Goal: Information Seeking & Learning: Compare options

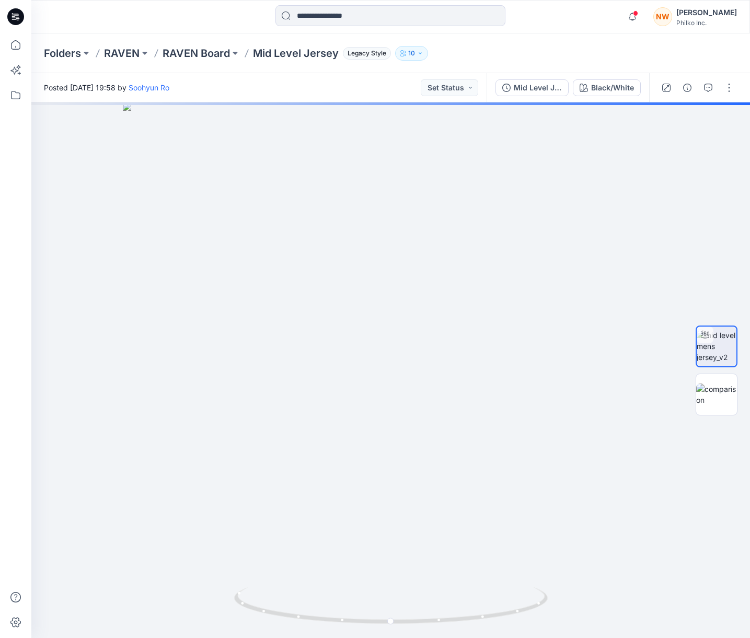
click at [200, 51] on p "RAVEN Board" at bounding box center [196, 53] width 67 height 15
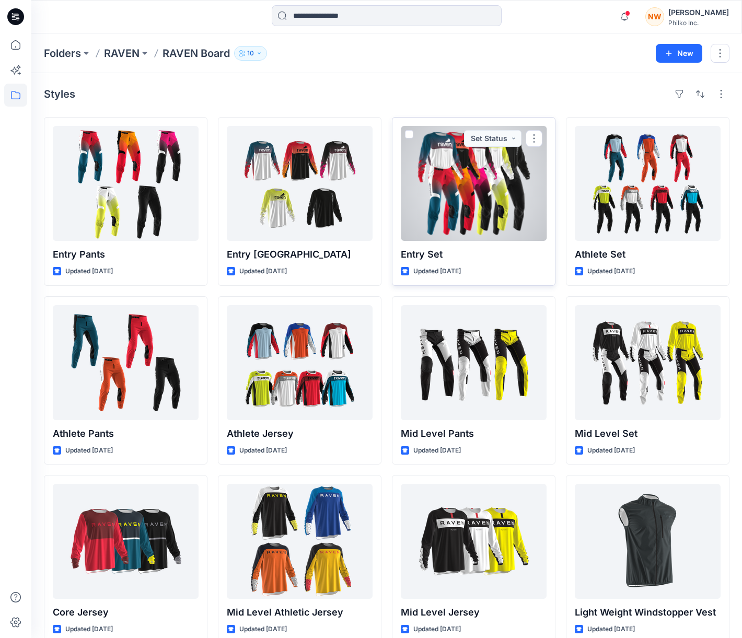
click at [503, 179] on div at bounding box center [474, 183] width 146 height 115
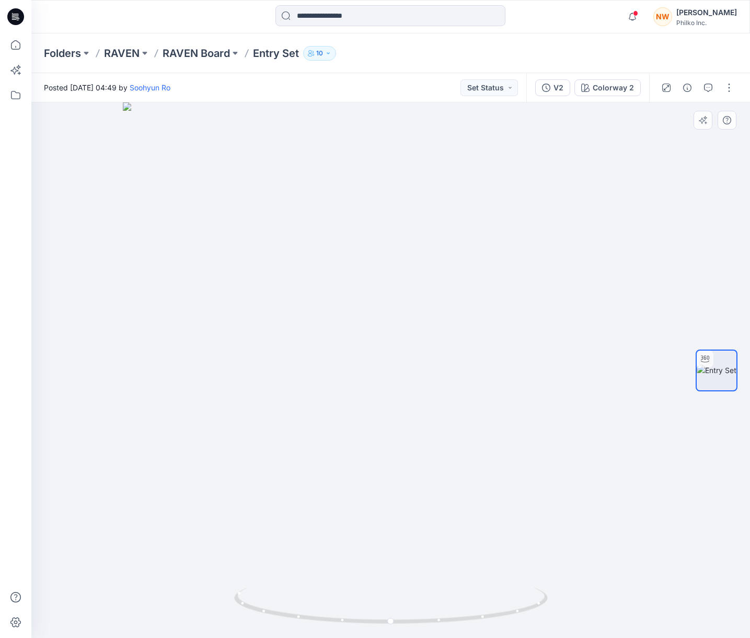
click at [578, 280] on div at bounding box center [390, 370] width 719 height 536
click at [546, 277] on div at bounding box center [390, 370] width 719 height 536
drag, startPoint x: 518, startPoint y: 275, endPoint x: 519, endPoint y: 283, distance: 7.4
click at [519, 283] on div at bounding box center [390, 370] width 719 height 536
click at [615, 283] on div at bounding box center [390, 370] width 719 height 536
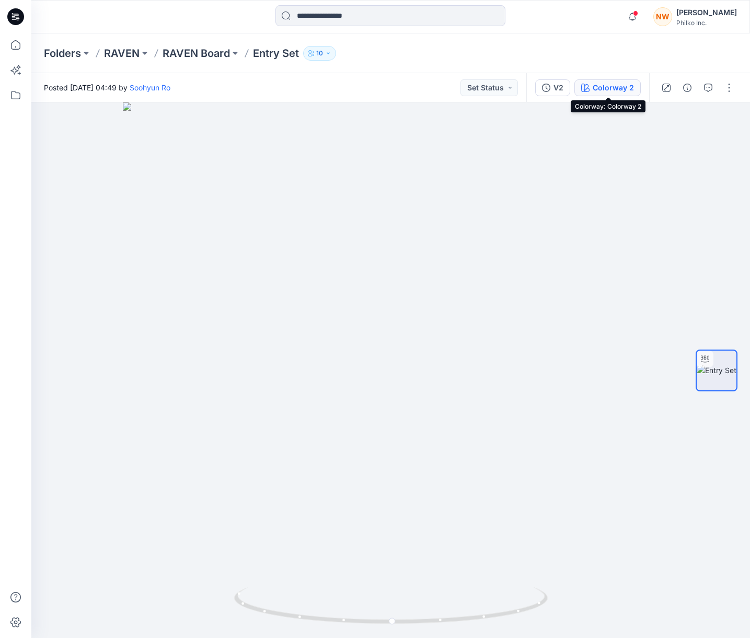
click at [588, 93] on button "Colorway 2" at bounding box center [607, 87] width 66 height 17
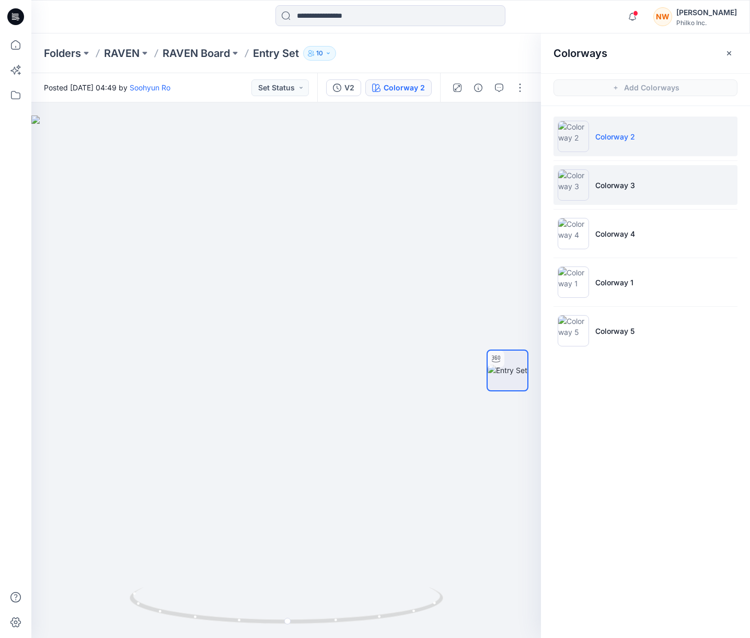
click at [648, 194] on li "Colorway 3" at bounding box center [645, 185] width 184 height 40
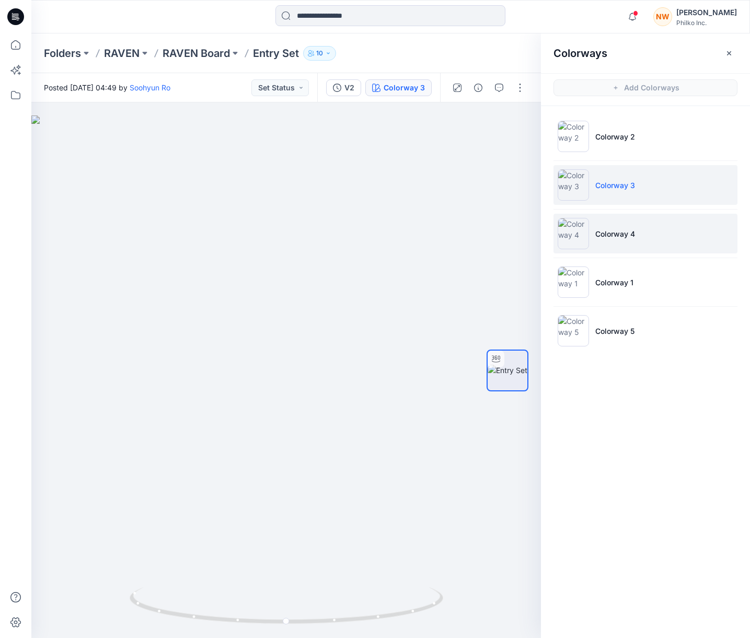
click at [644, 238] on li "Colorway 4" at bounding box center [645, 234] width 184 height 40
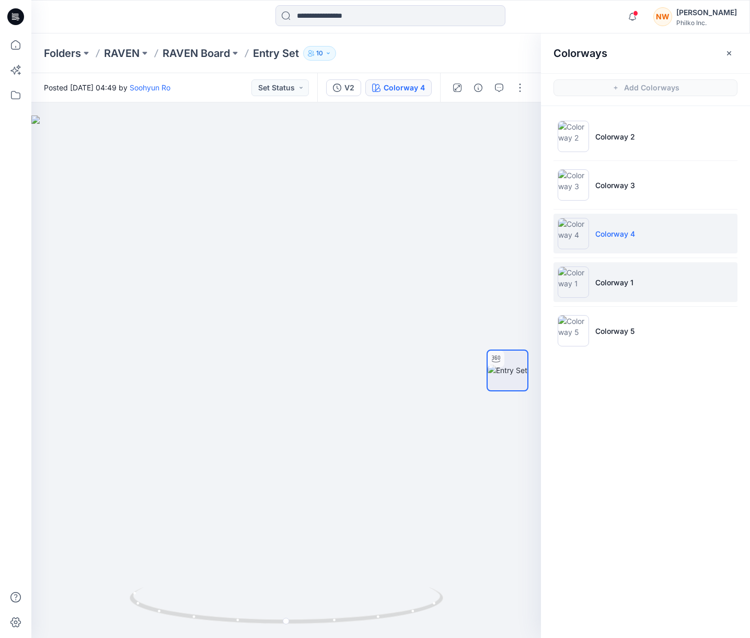
click at [624, 277] on p "Colorway 1" at bounding box center [614, 282] width 38 height 11
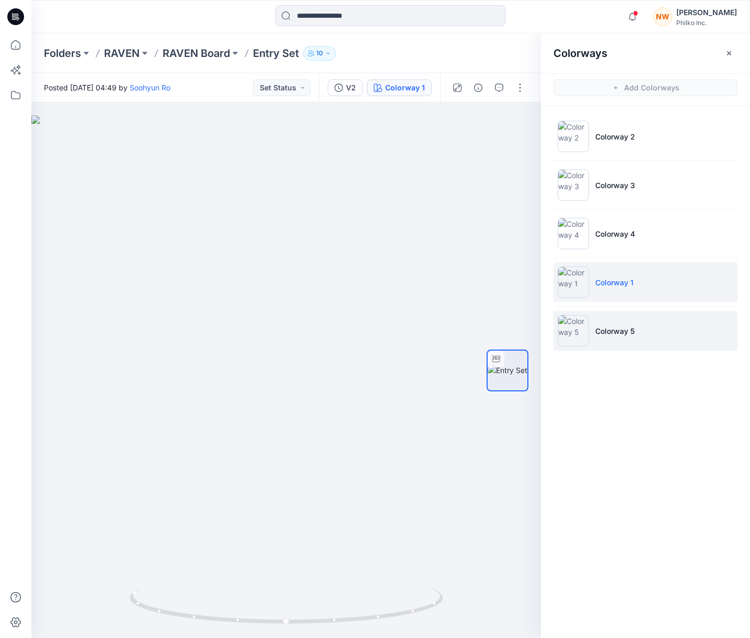
click at [648, 319] on li "Colorway 5" at bounding box center [645, 331] width 184 height 40
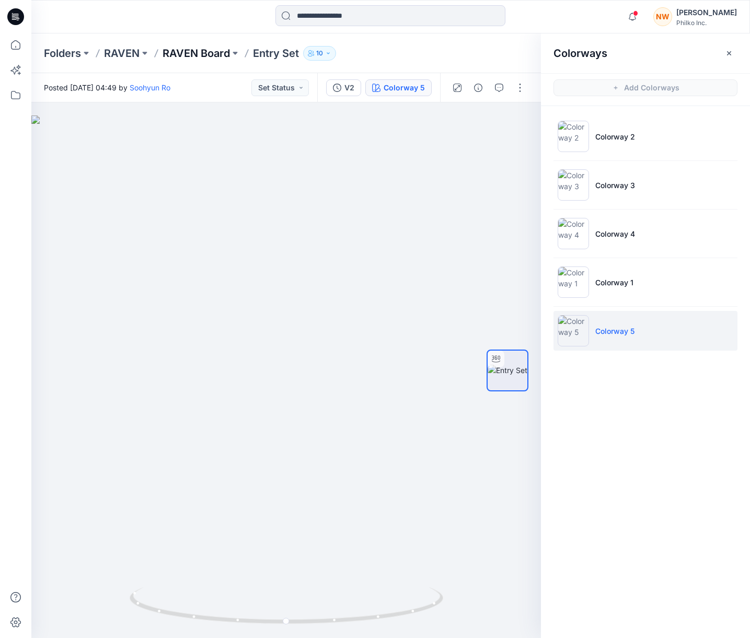
click at [200, 45] on div "Folders RAVEN RAVEN Board Entry Set 10" at bounding box center [390, 53] width 719 height 40
click at [188, 54] on p "RAVEN Board" at bounding box center [196, 53] width 67 height 15
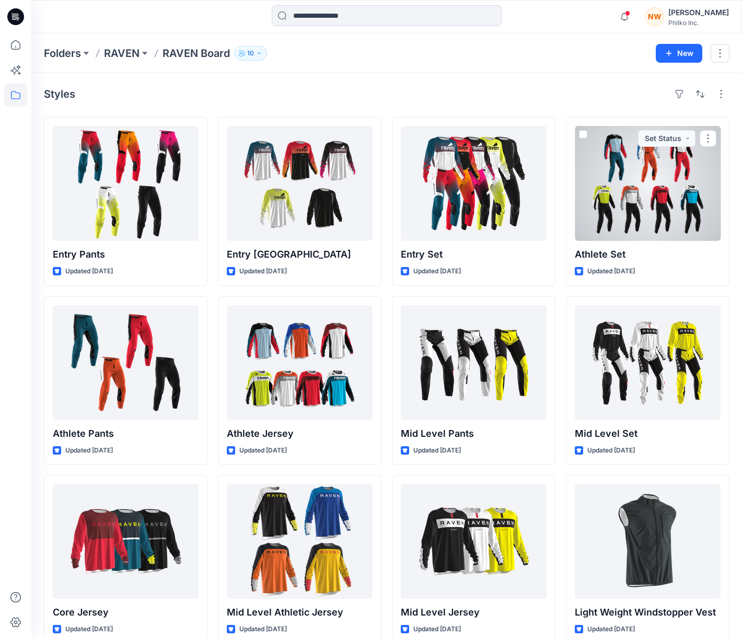
click at [664, 181] on div at bounding box center [648, 183] width 146 height 115
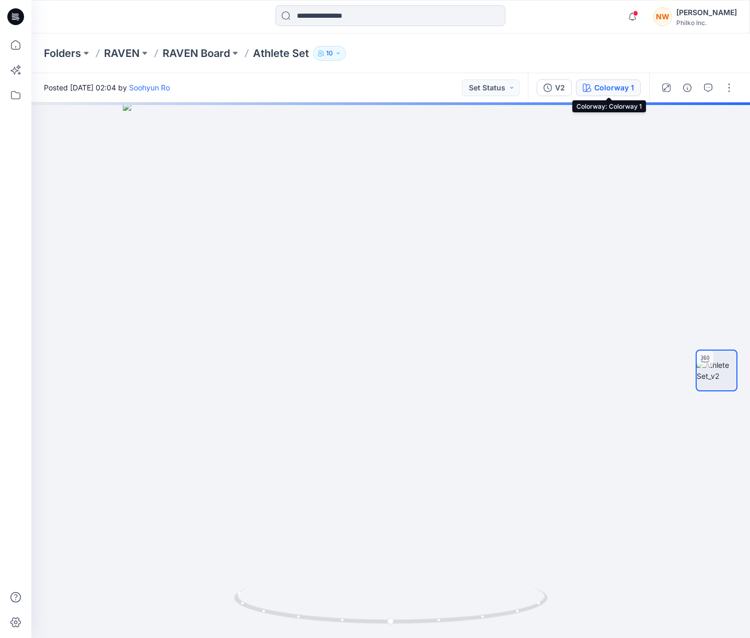
click at [606, 88] on div "Colorway 1" at bounding box center [614, 87] width 40 height 11
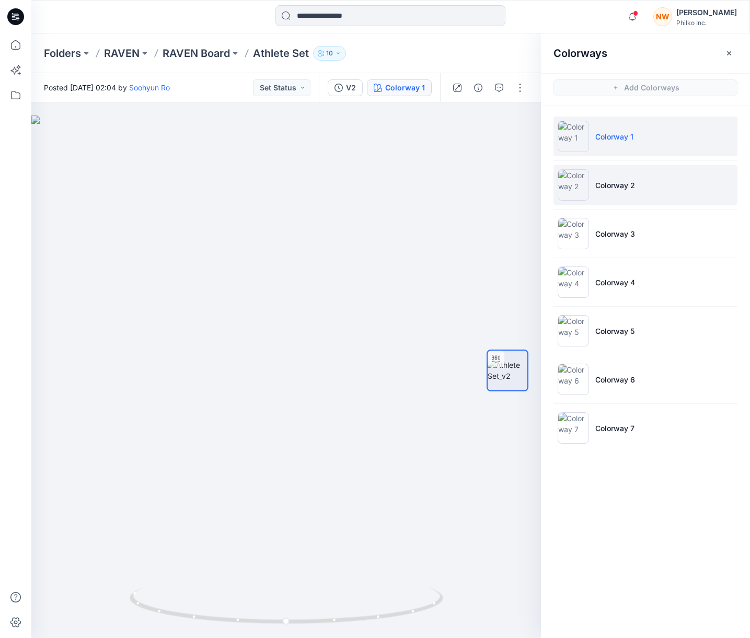
click at [660, 179] on li "Colorway 2" at bounding box center [645, 185] width 184 height 40
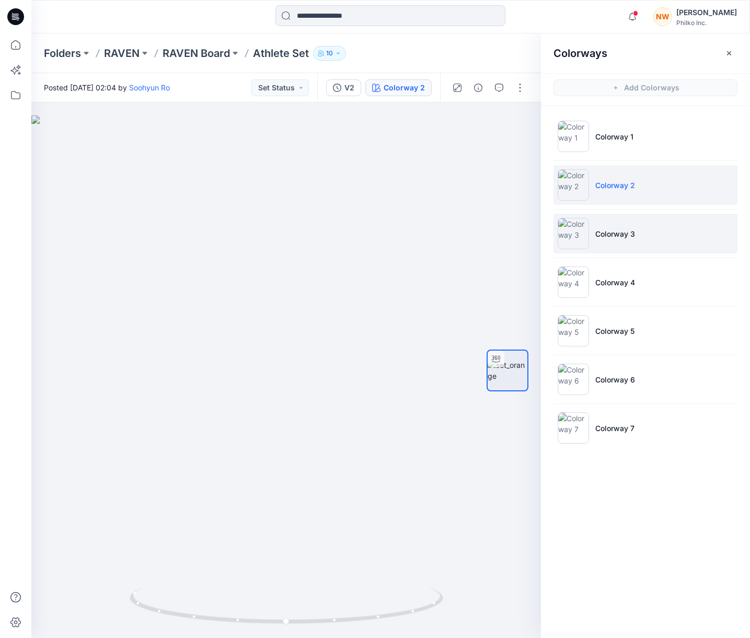
click at [648, 237] on li "Colorway 3" at bounding box center [645, 234] width 184 height 40
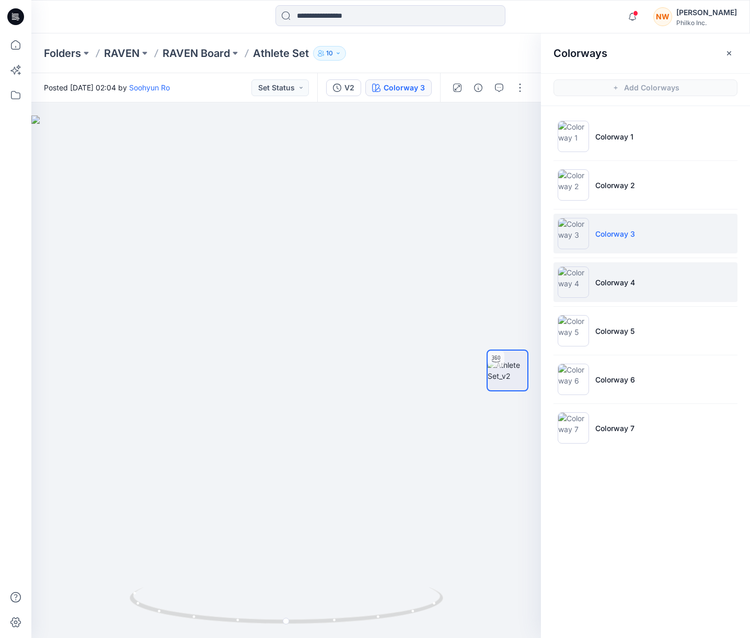
click at [646, 293] on li "Colorway 4" at bounding box center [645, 282] width 184 height 40
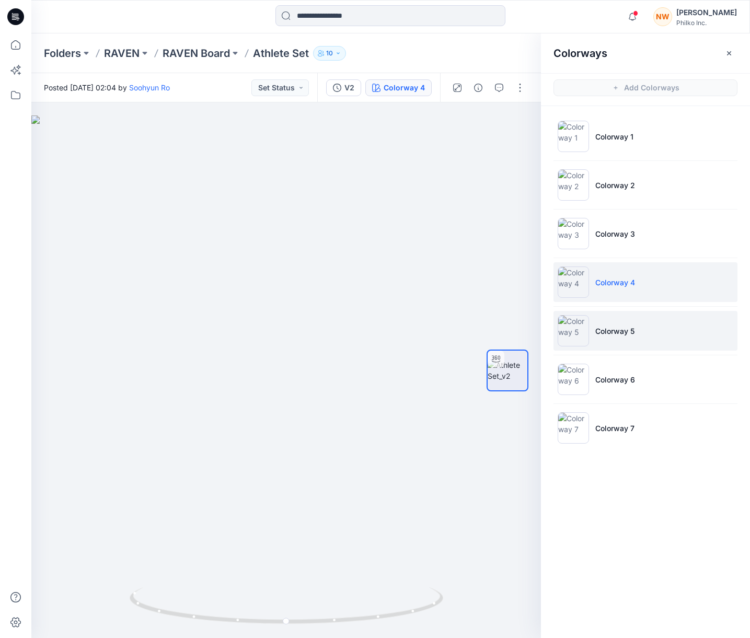
click at [650, 332] on li "Colorway 5" at bounding box center [645, 331] width 184 height 40
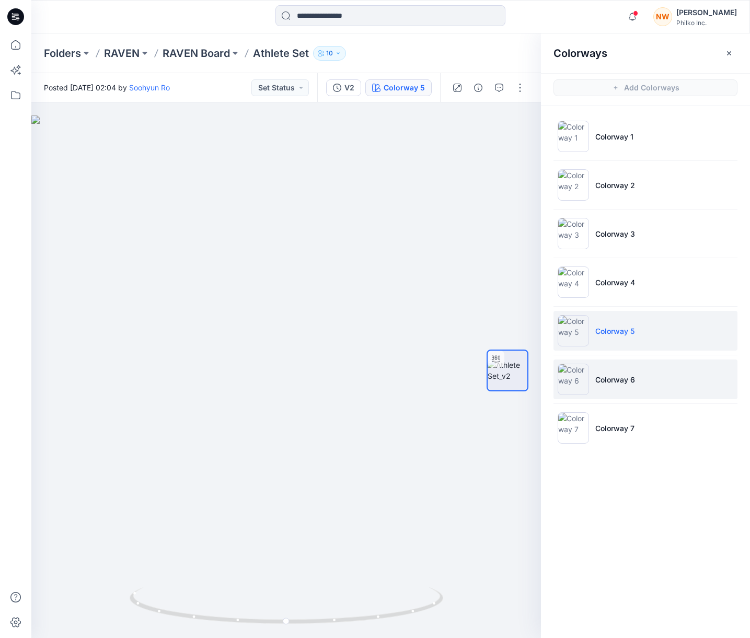
click at [680, 385] on li "Colorway 6" at bounding box center [645, 380] width 184 height 40
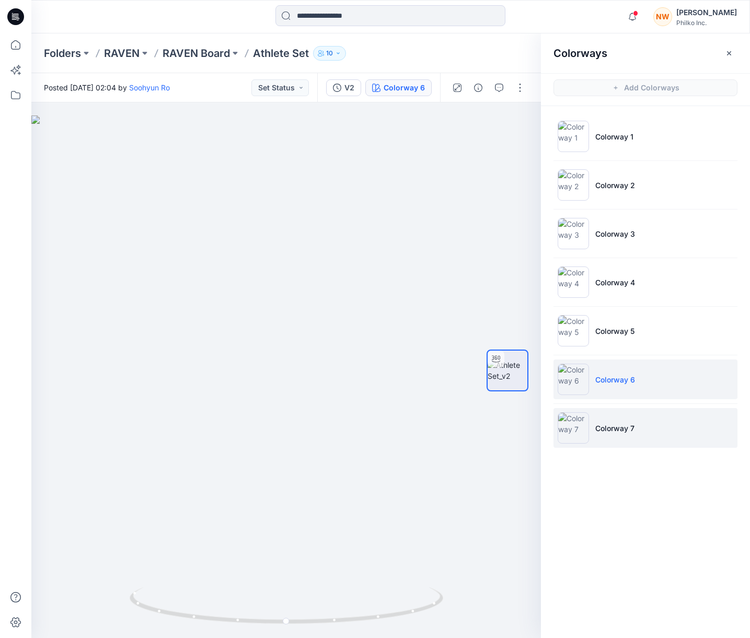
click at [642, 444] on li "Colorway 7" at bounding box center [645, 428] width 184 height 40
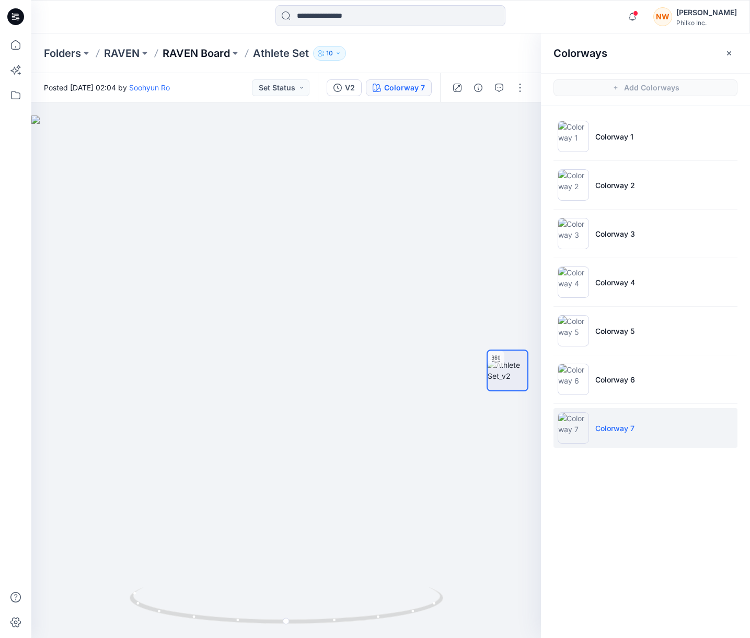
click at [200, 53] on p "RAVEN Board" at bounding box center [196, 53] width 67 height 15
